Goal: Navigation & Orientation: Go to known website

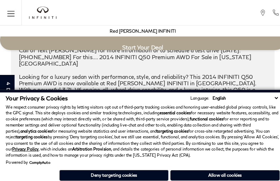
click at [233, 135] on p "We respect consumer privacy rights by letting visitors opt out of third-party t…" at bounding box center [140, 128] width 269 height 53
click at [27, 26] on div "Red [PERSON_NAME] INFINITI" at bounding box center [140, 30] width 273 height 11
click at [38, 21] on div at bounding box center [41, 12] width 41 height 25
click at [45, 28] on div "Red [PERSON_NAME] INFINITI" at bounding box center [140, 30] width 273 height 11
click at [39, 14] on img "infiniti" at bounding box center [42, 12] width 27 height 12
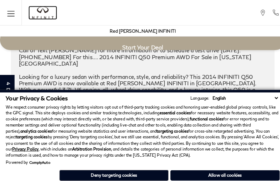
scroll to position [1260, 0]
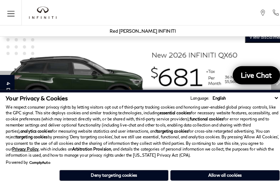
scroll to position [629, 0]
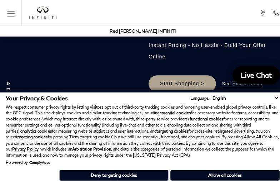
click at [0, 73] on link "4 days 6 hours left!" at bounding box center [7, 113] width 14 height 81
